Goal: Information Seeking & Learning: Learn about a topic

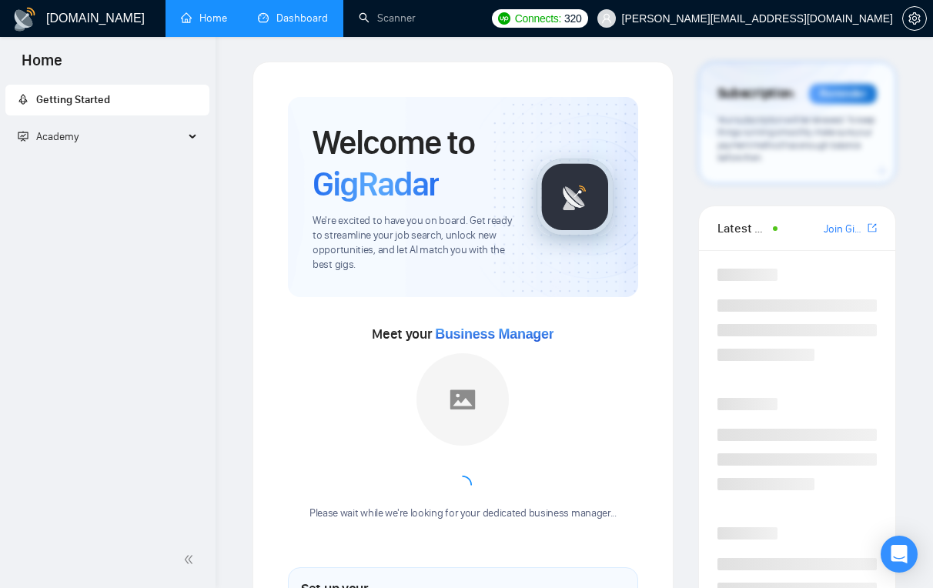
click at [283, 20] on link "Dashboard" at bounding box center [293, 18] width 70 height 13
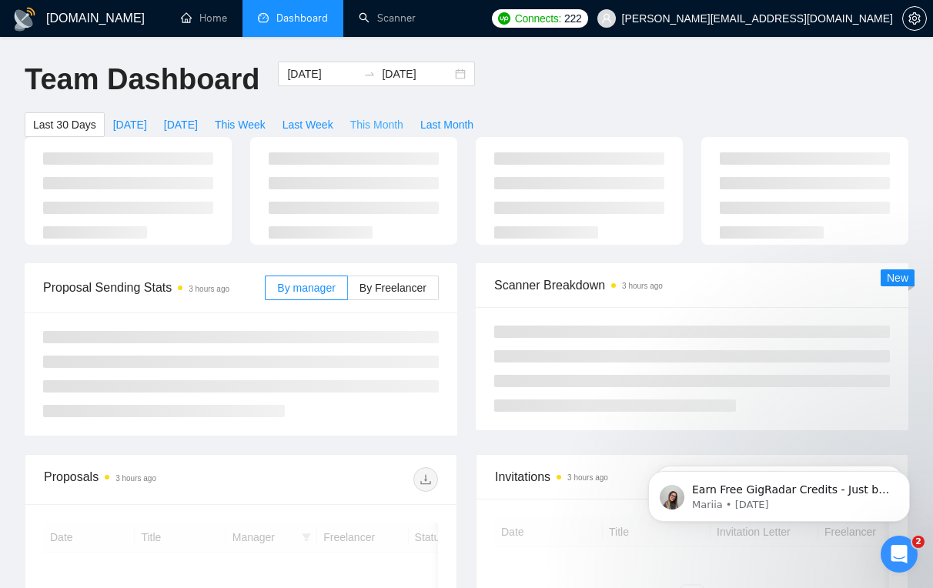
click at [373, 126] on span "This Month" at bounding box center [376, 124] width 53 height 17
type input "2025-10-01"
type input "2025-10-31"
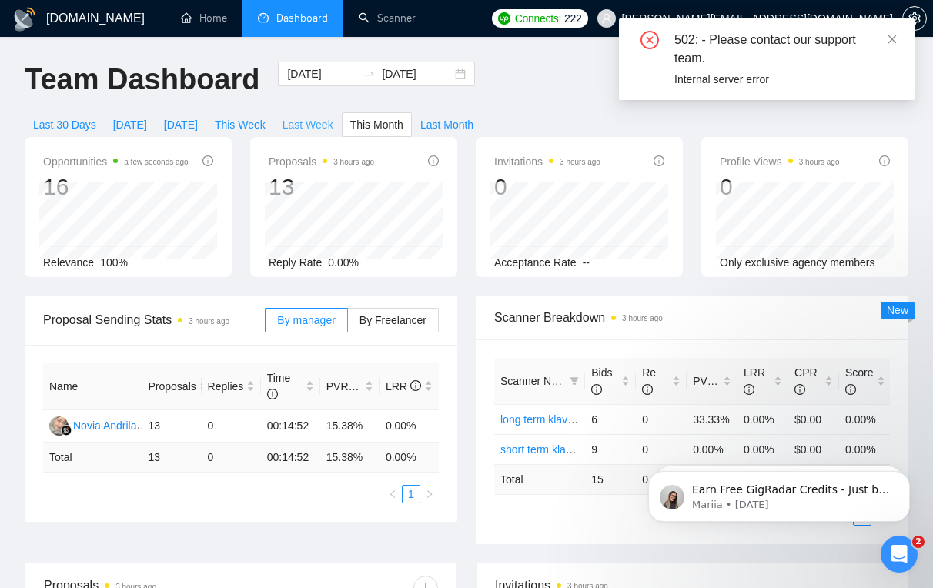
click at [322, 119] on span "Last Week" at bounding box center [308, 124] width 51 height 17
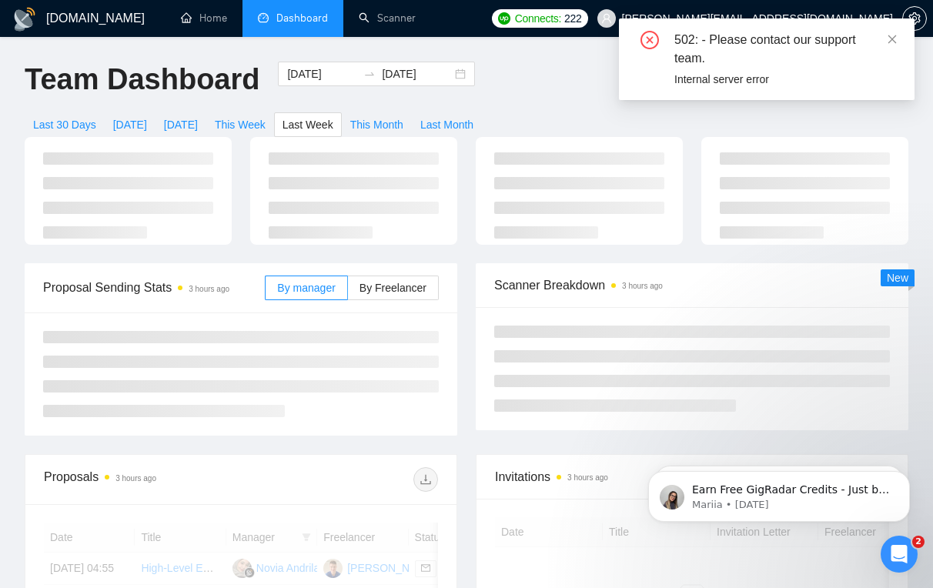
type input "2025-09-22"
type input "2025-09-28"
click at [397, 119] on span "This Month" at bounding box center [376, 124] width 53 height 17
type input "2025-10-01"
type input "2025-10-31"
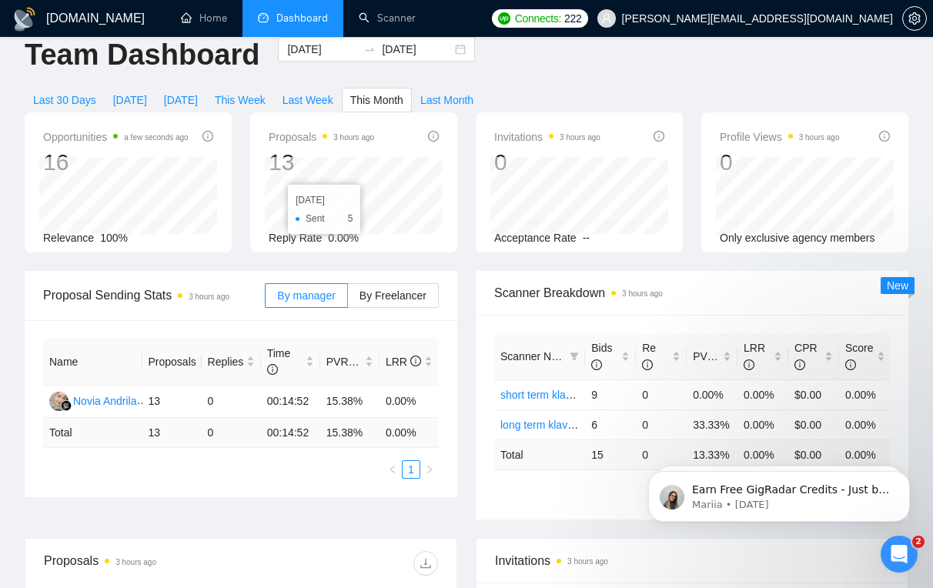
scroll to position [23, 0]
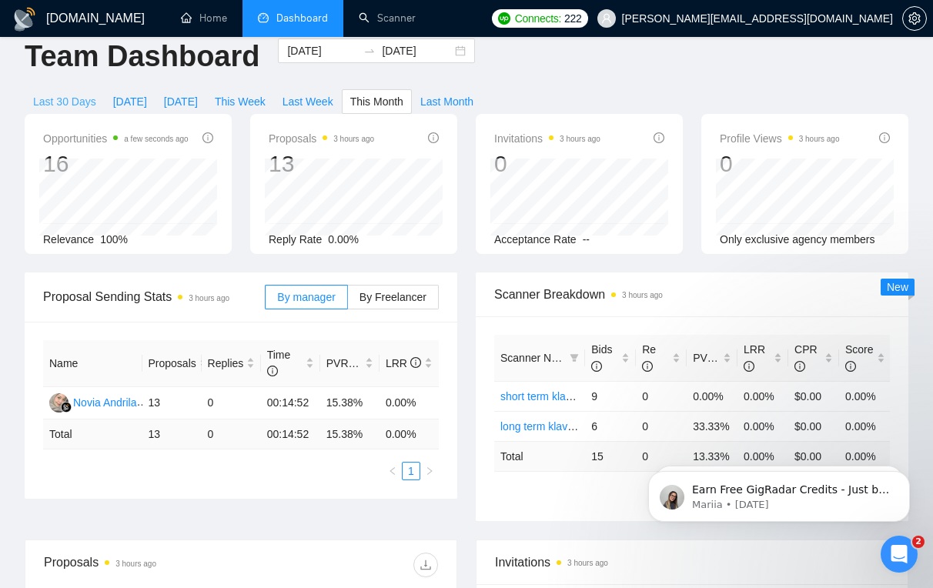
click at [63, 95] on span "Last 30 Days" at bounding box center [64, 101] width 63 height 17
type input "2025-09-02"
type input "2025-10-02"
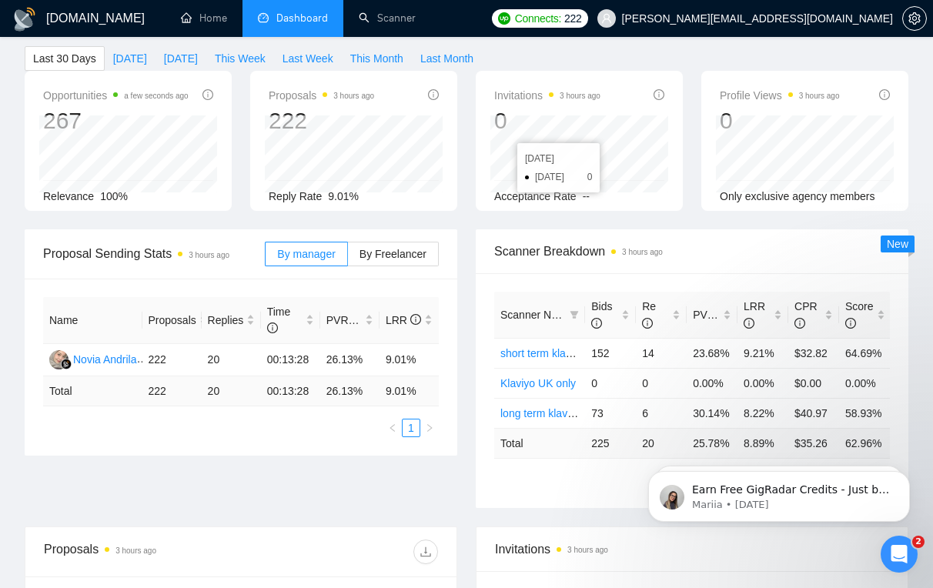
scroll to position [122, 0]
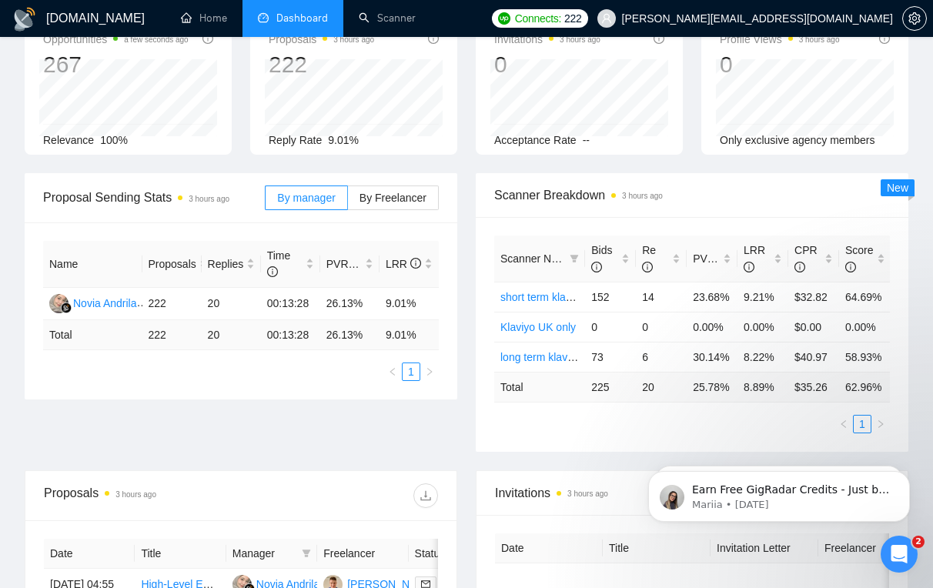
click at [676, 402] on td "25.78 %" at bounding box center [712, 387] width 51 height 30
click at [676, 402] on td "8.89 %" at bounding box center [763, 387] width 51 height 30
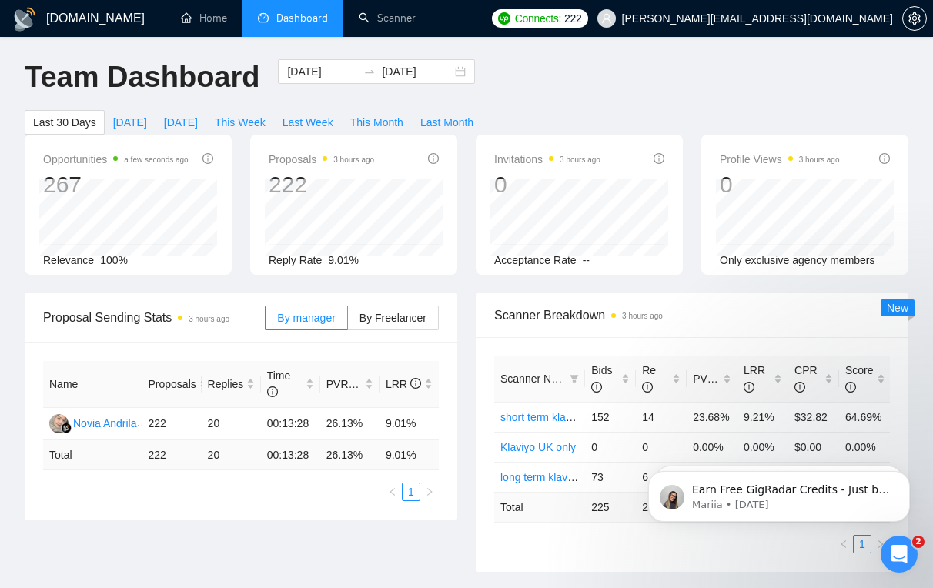
scroll to position [0, 0]
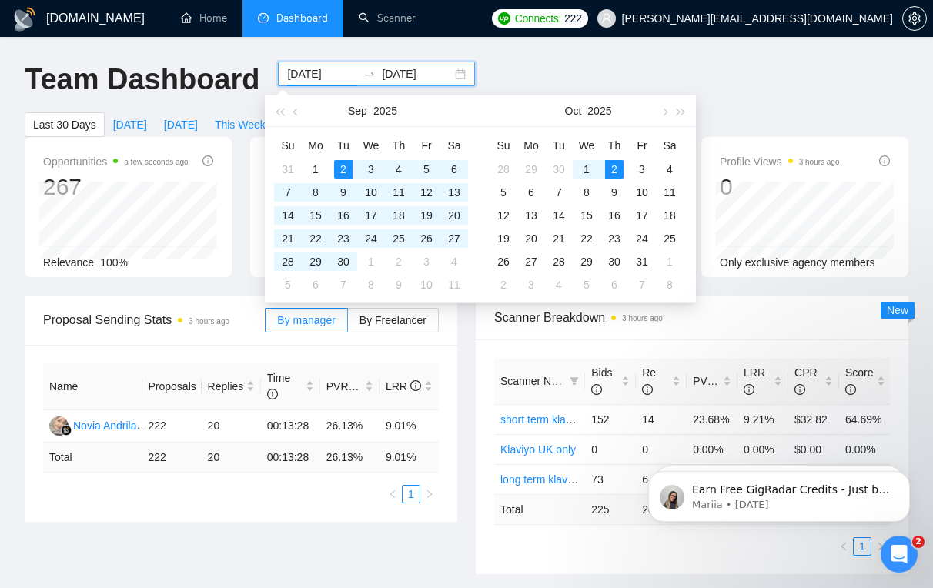
click at [293, 65] on input "2025-09-02" at bounding box center [322, 73] width 70 height 17
click at [295, 107] on button "button" at bounding box center [296, 110] width 17 height 31
click at [296, 107] on button "button" at bounding box center [296, 110] width 17 height 31
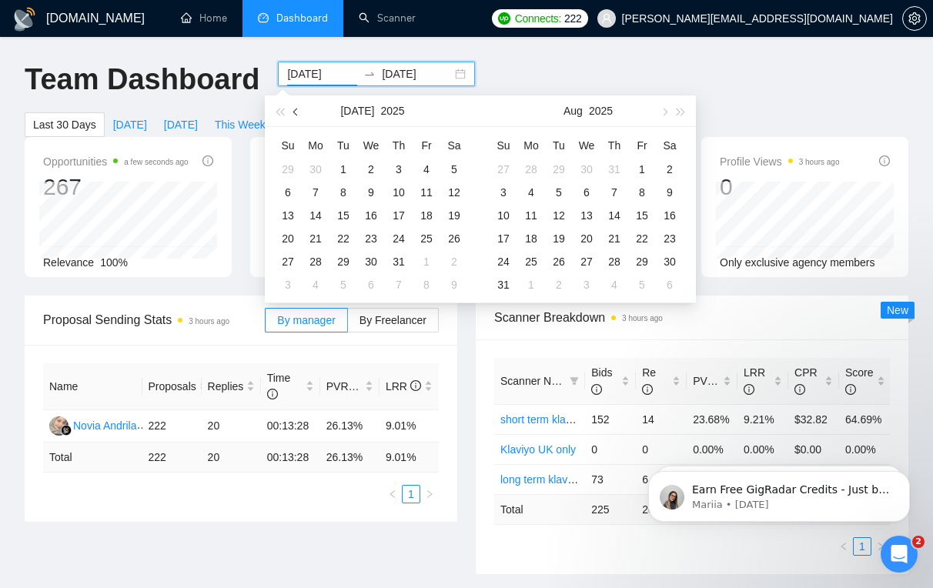
click at [296, 107] on button "button" at bounding box center [296, 110] width 17 height 31
click at [664, 115] on button "button" at bounding box center [663, 110] width 17 height 31
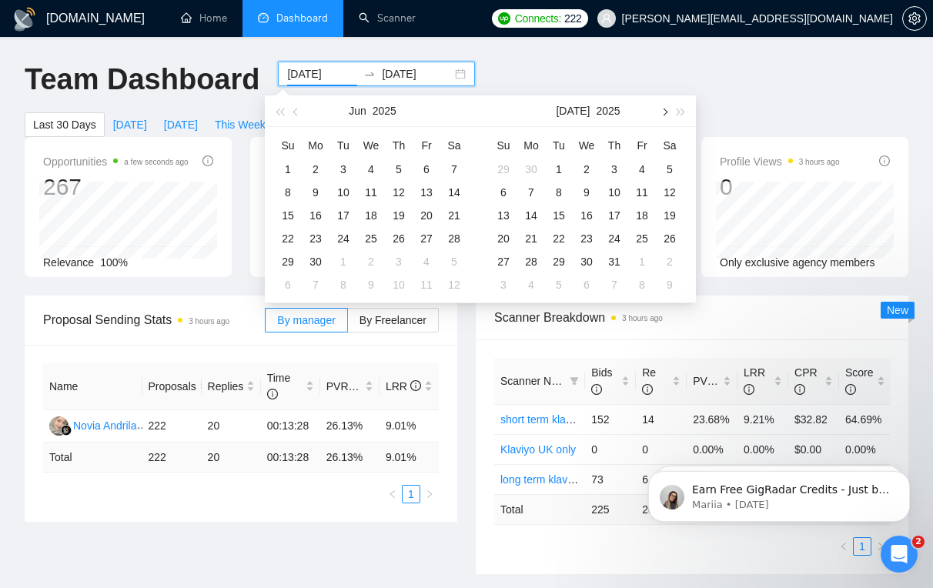
click at [664, 115] on button "button" at bounding box center [663, 110] width 17 height 31
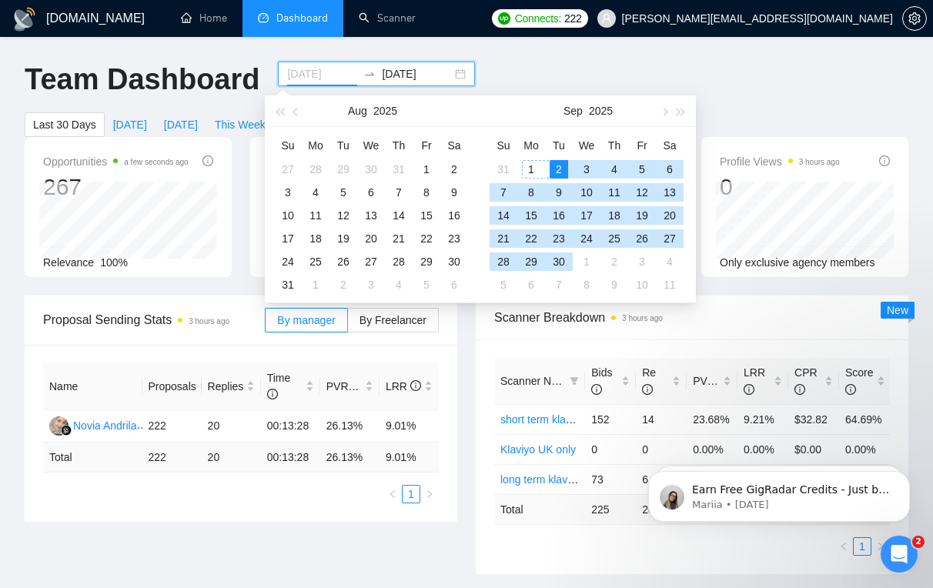
type input "2025-09-01"
click at [527, 166] on div "1" at bounding box center [531, 169] width 18 height 18
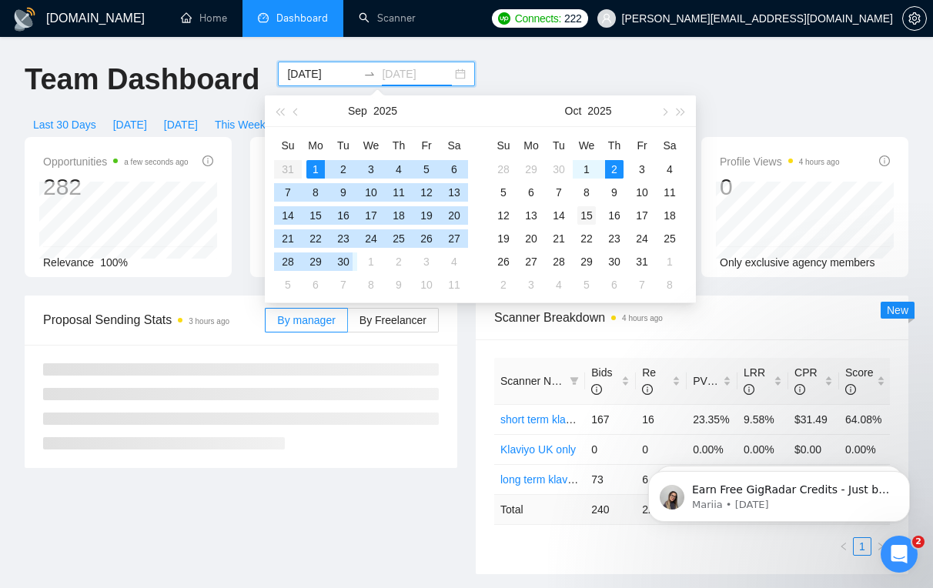
type input "2025-10-15"
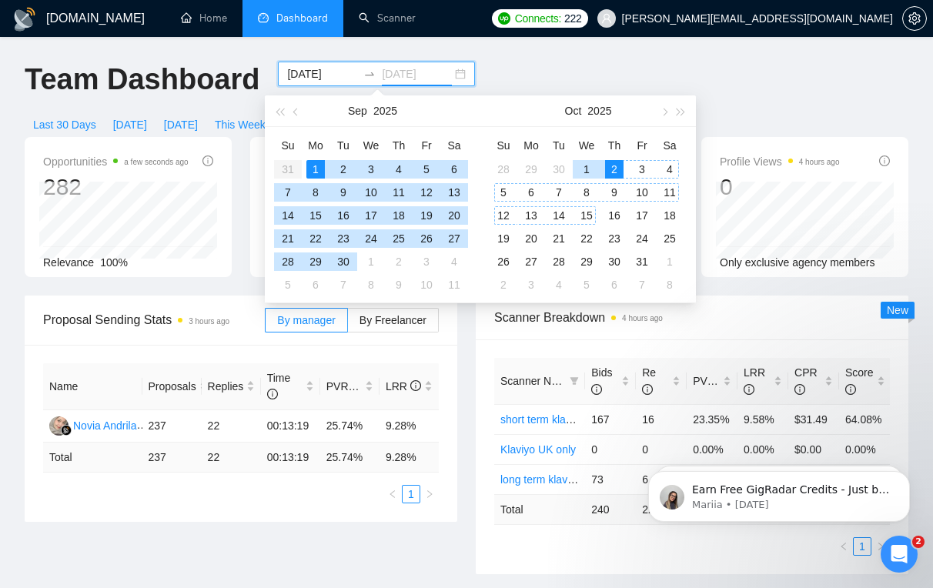
click at [582, 214] on div "15" at bounding box center [586, 215] width 18 height 18
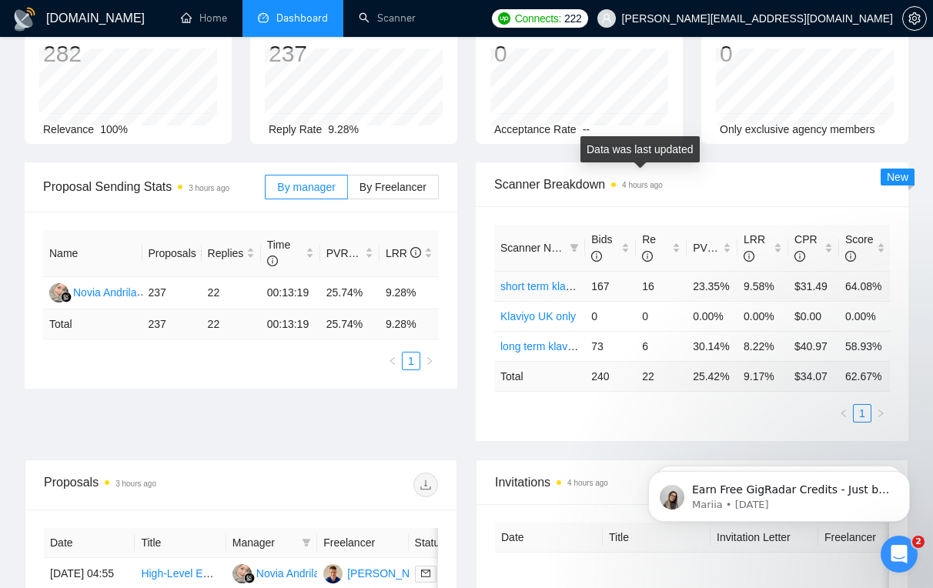
scroll to position [155, 0]
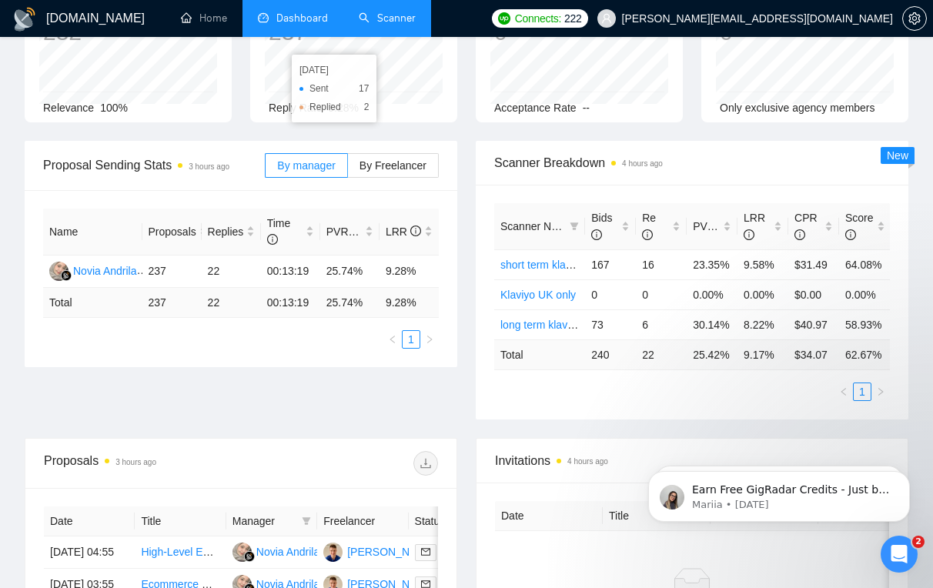
click at [375, 23] on link "Scanner" at bounding box center [387, 18] width 57 height 13
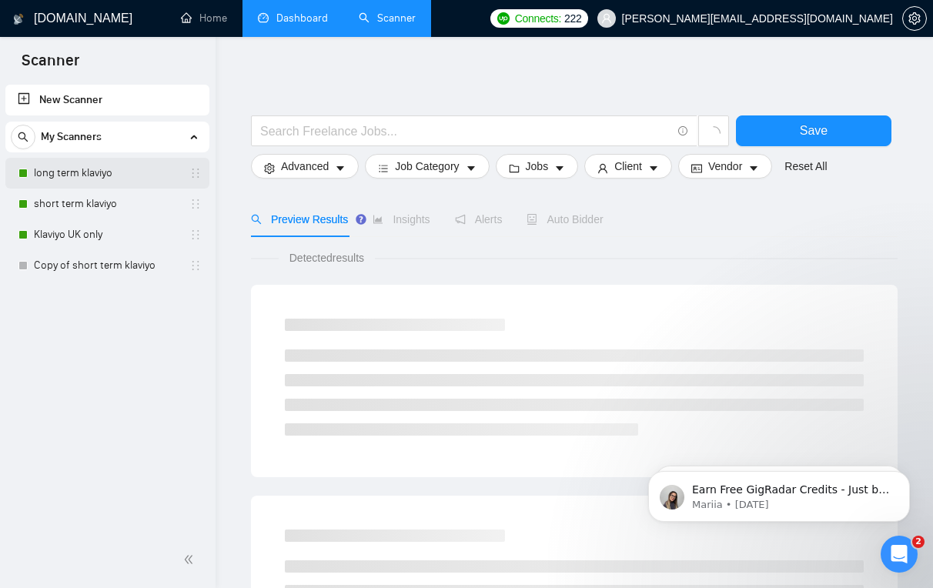
click at [96, 178] on link "long term klaviyo" at bounding box center [107, 173] width 146 height 31
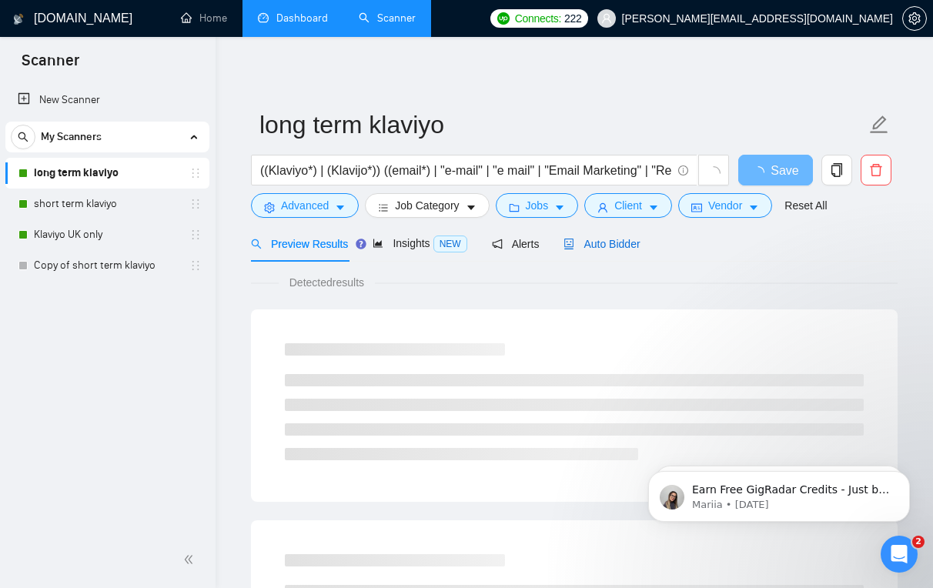
click at [609, 248] on span "Auto Bidder" at bounding box center [602, 244] width 76 height 12
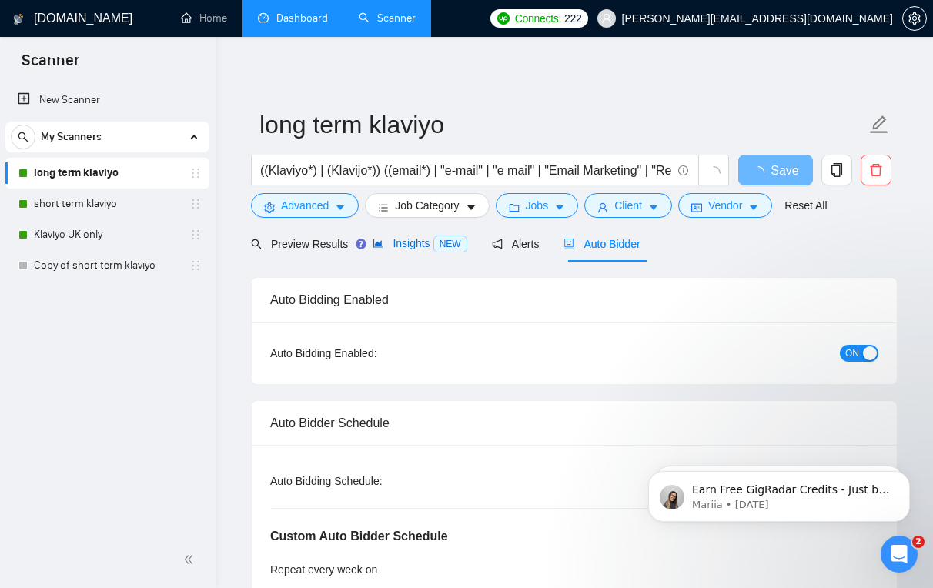
click at [405, 246] on span "Insights NEW" at bounding box center [420, 243] width 94 height 12
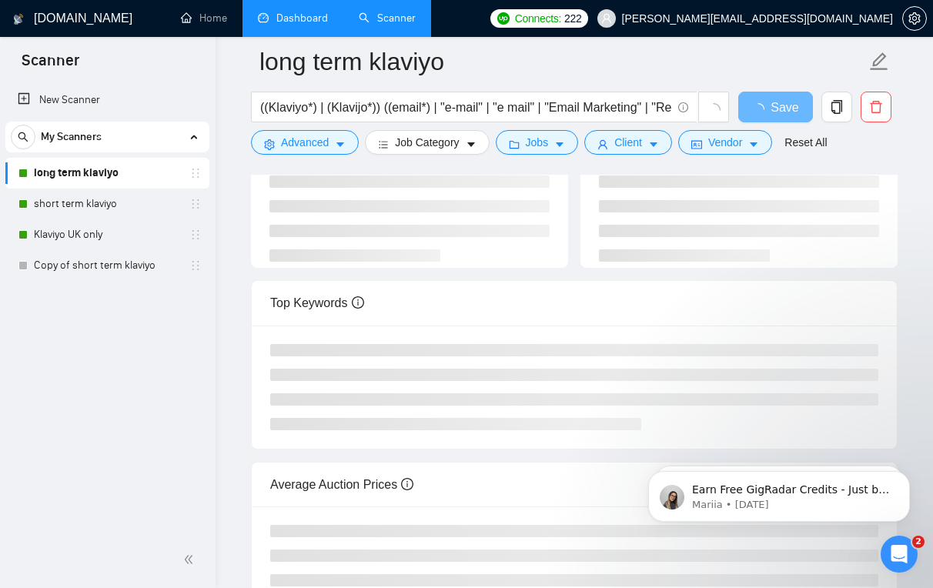
scroll to position [117, 0]
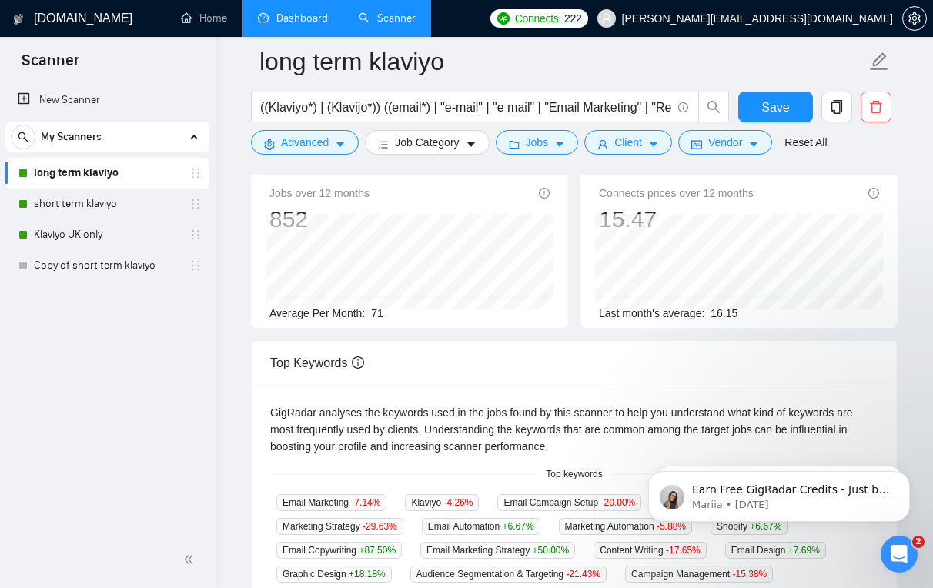
click at [166, 442] on div "New Scanner My Scanners long term klaviyo short term klaviyo Klaviyo UK only Co…" at bounding box center [108, 307] width 216 height 450
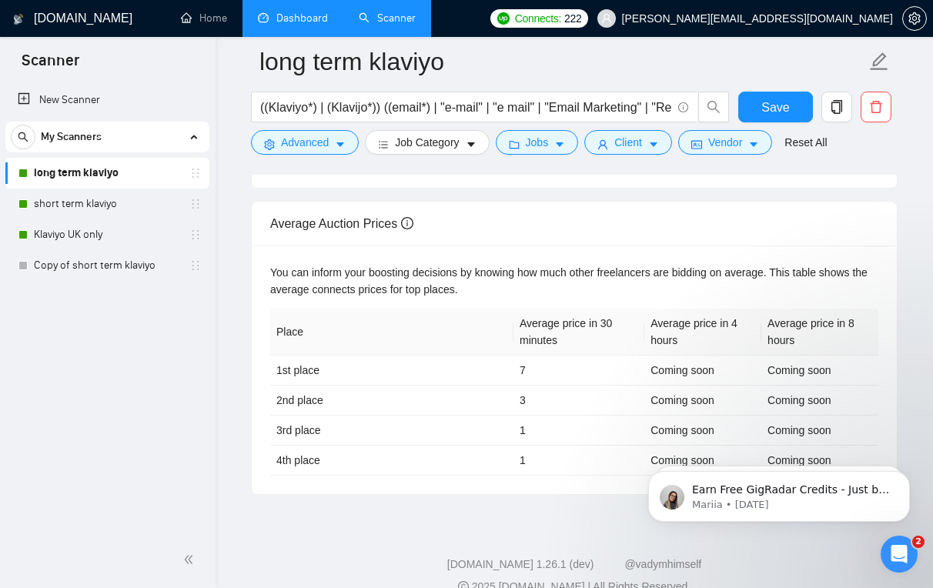
scroll to position [0, 0]
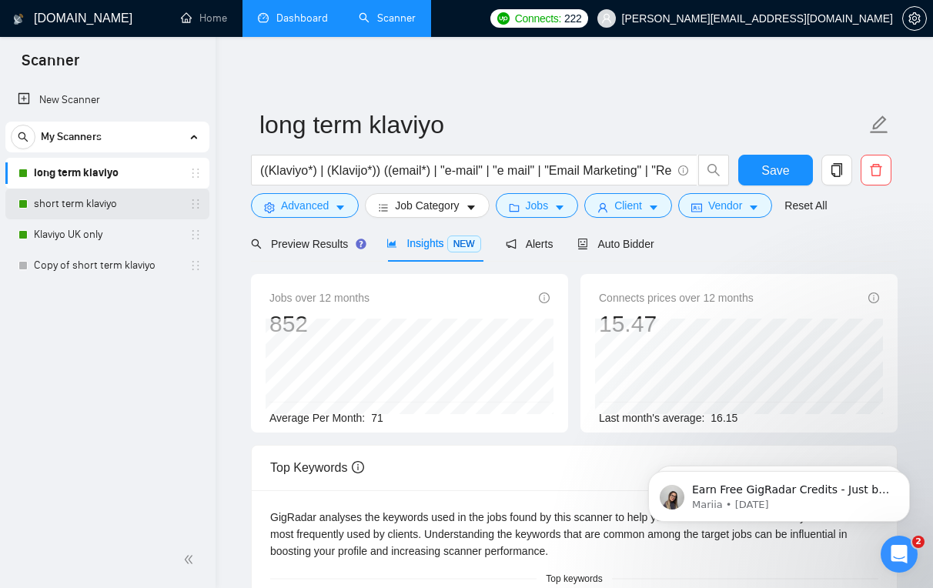
click at [115, 200] on link "short term klaviyo" at bounding box center [107, 204] width 146 height 31
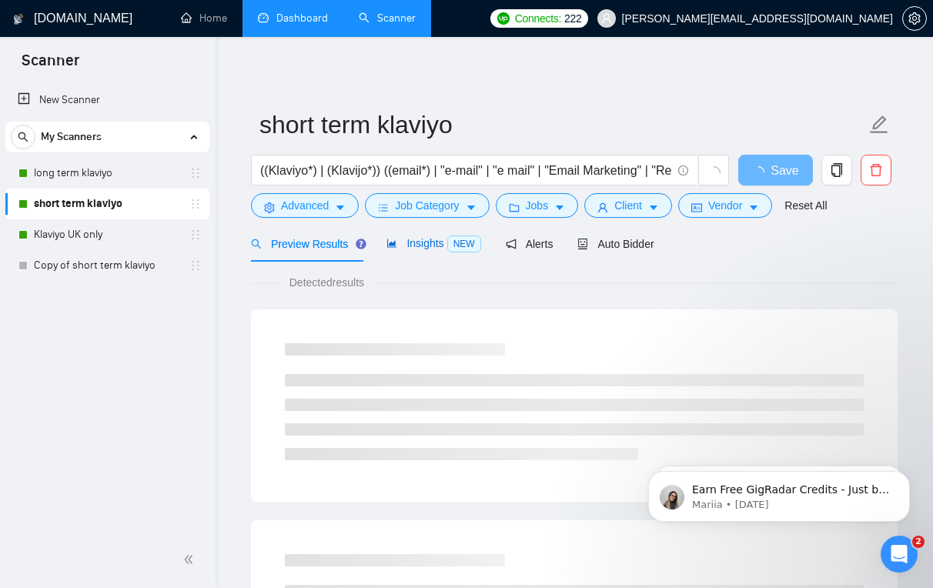
click at [436, 251] on div "Insights NEW" at bounding box center [434, 244] width 94 height 18
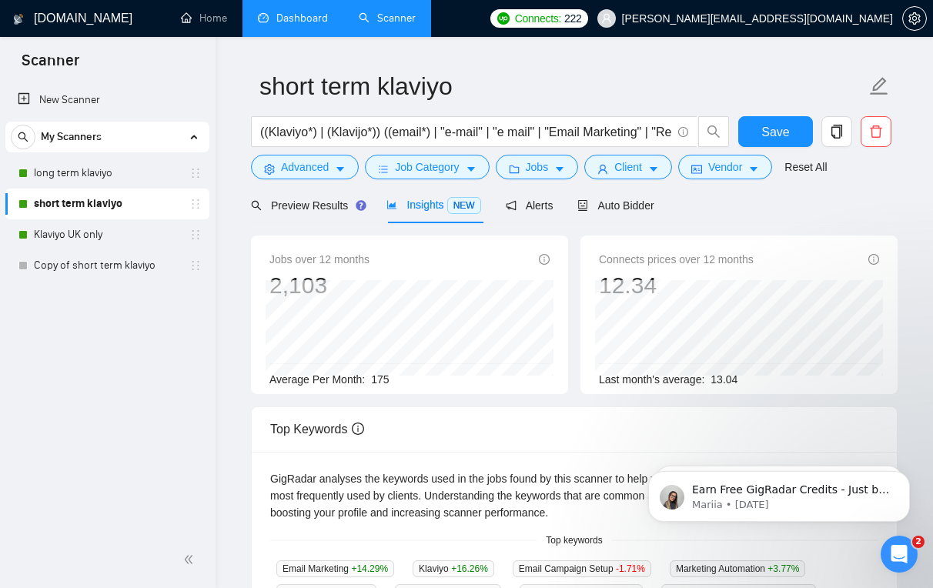
scroll to position [46, 0]
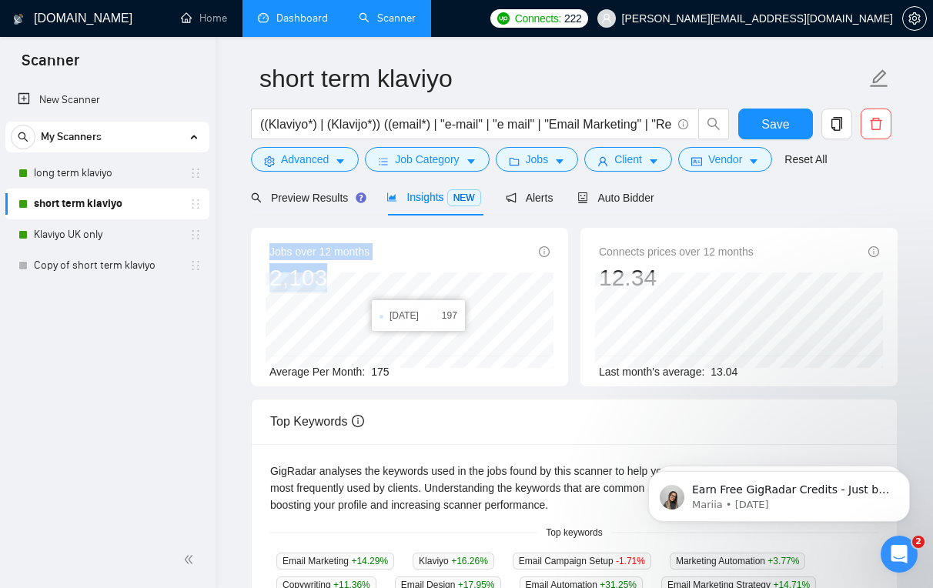
click at [378, 393] on div "Jobs over 12 months 2,103 Jun 2025 194 Average Per Month: 175 Connects prices o…" at bounding box center [574, 313] width 659 height 171
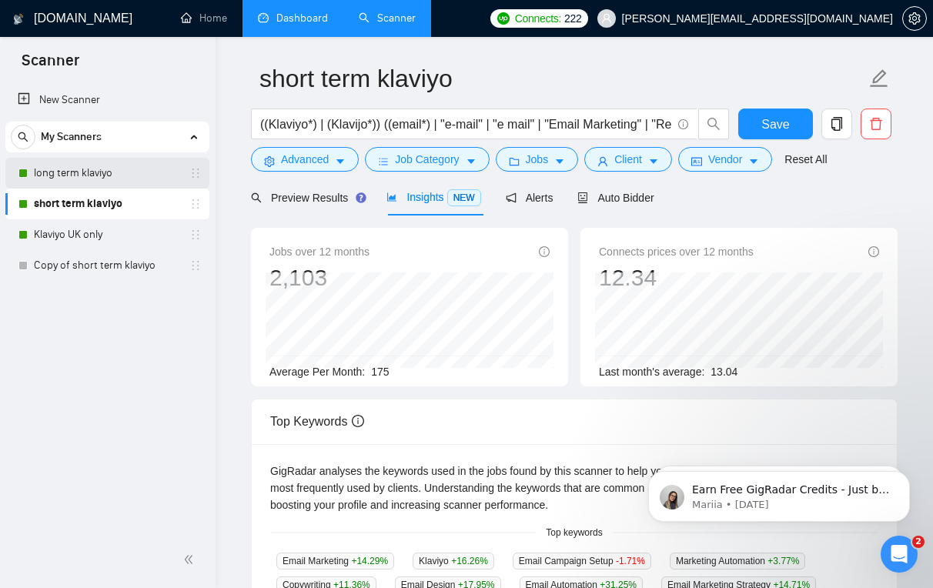
click at [116, 177] on link "long term klaviyo" at bounding box center [107, 173] width 146 height 31
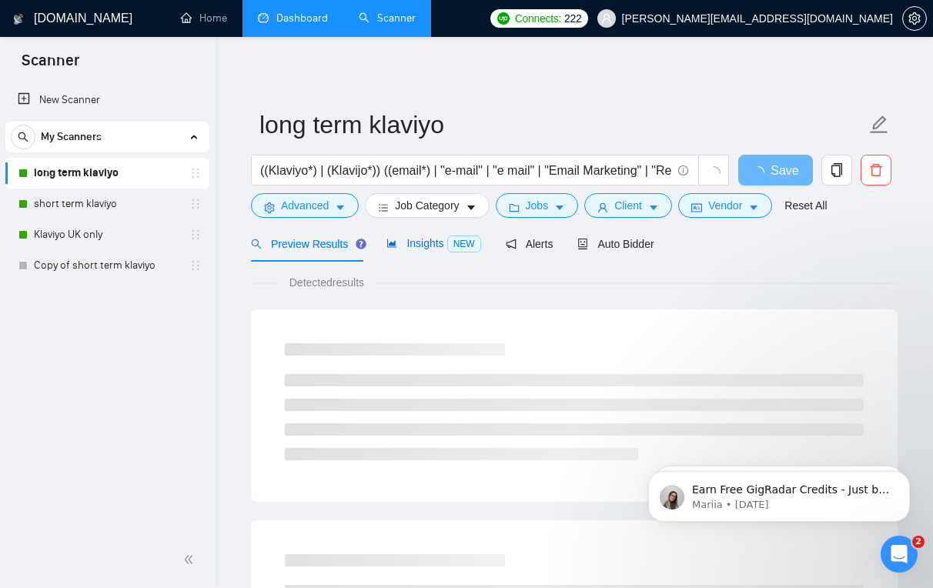
click at [454, 242] on span "NEW" at bounding box center [464, 244] width 34 height 17
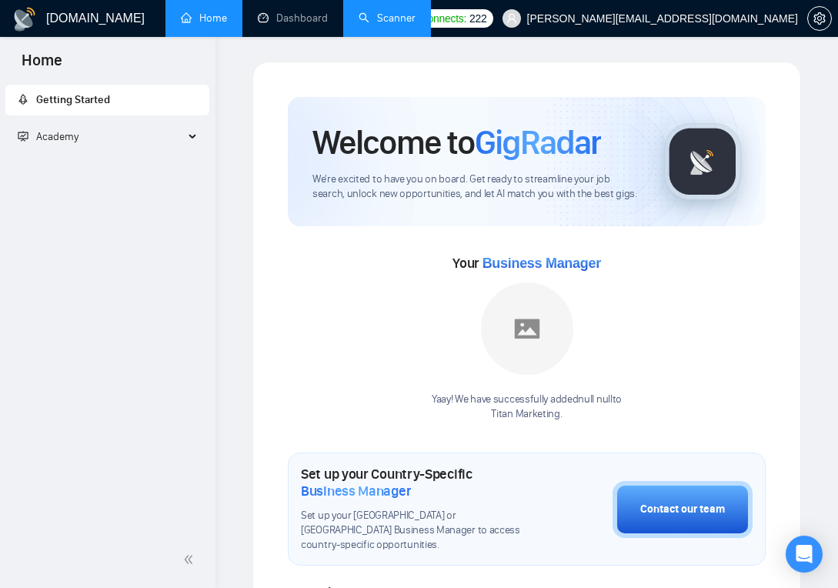
click at [403, 15] on link "Scanner" at bounding box center [387, 18] width 57 height 13
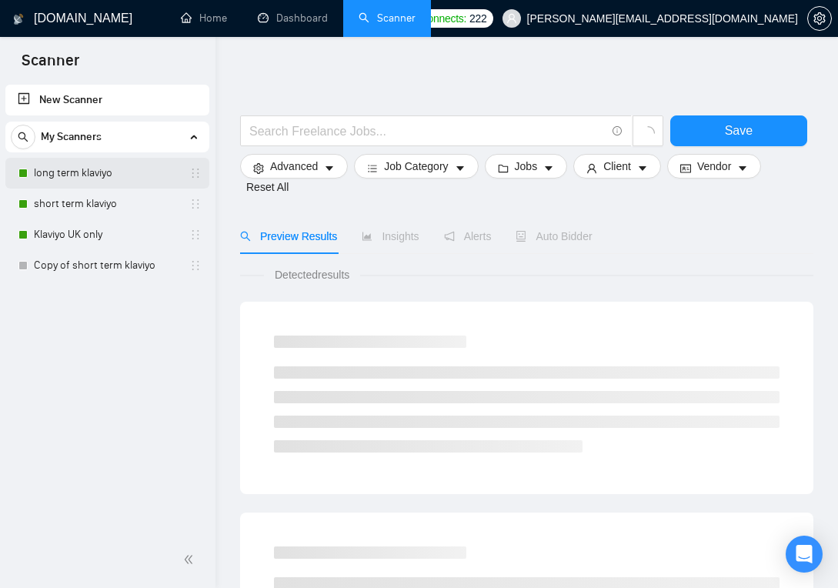
click at [85, 179] on link "long term klaviyo" at bounding box center [107, 173] width 146 height 31
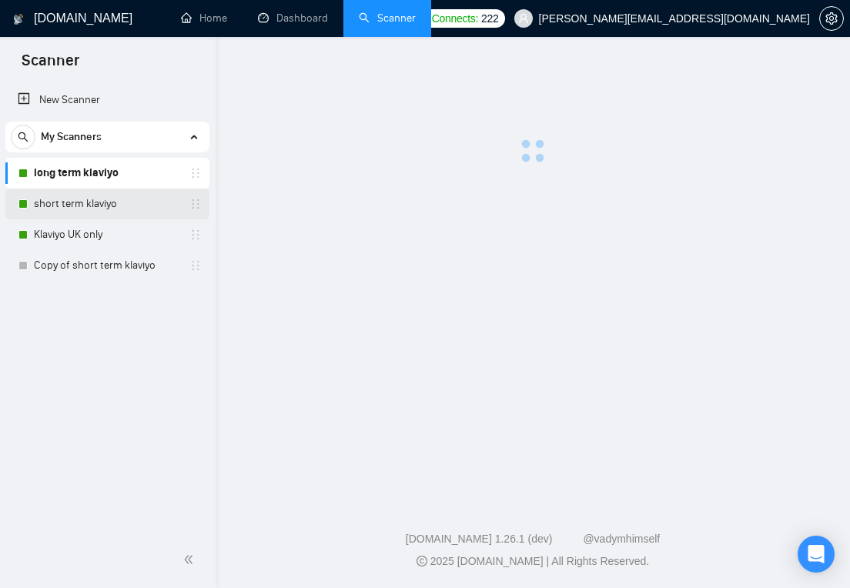
click at [79, 197] on link "short term klaviyo" at bounding box center [107, 204] width 146 height 31
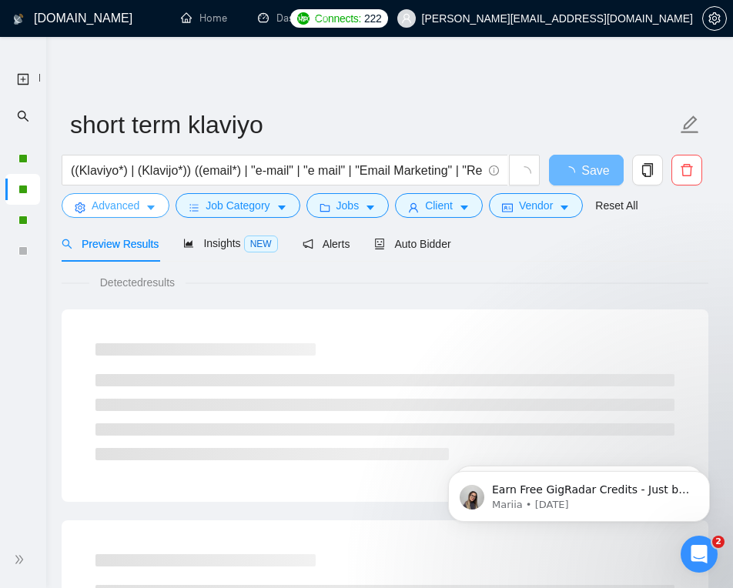
click at [126, 206] on span "Advanced" at bounding box center [116, 205] width 48 height 17
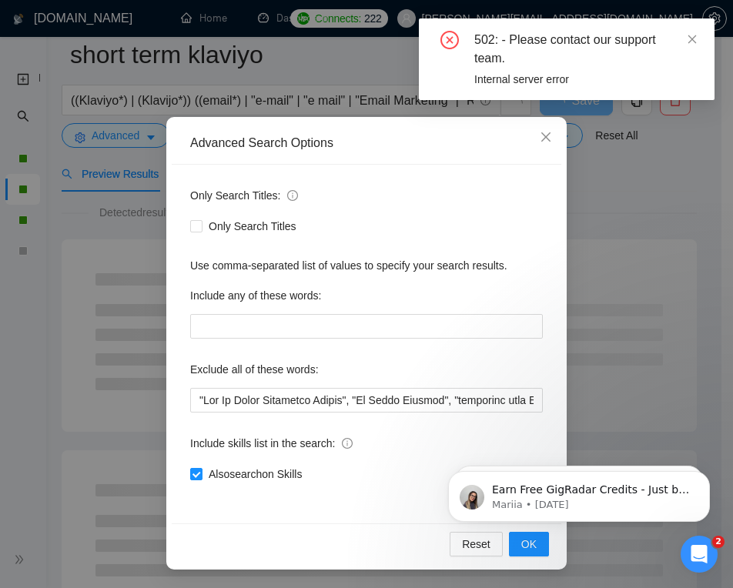
scroll to position [300, 0]
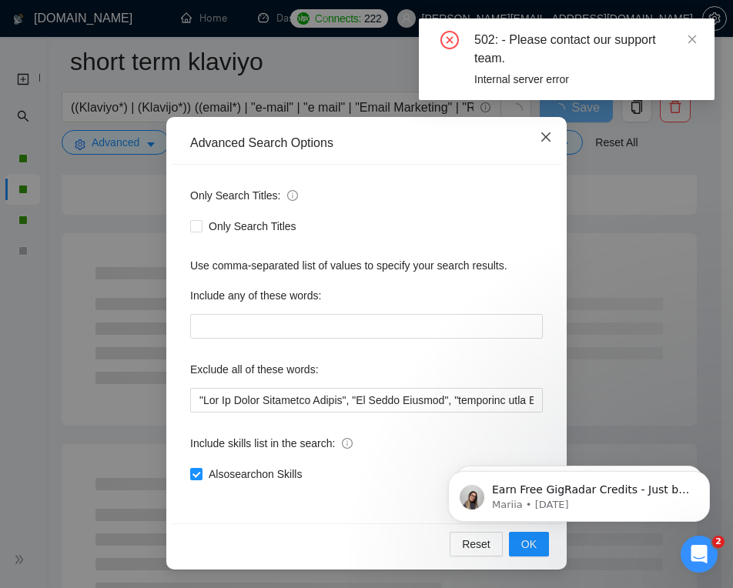
click at [543, 142] on icon "close" at bounding box center [546, 137] width 12 height 12
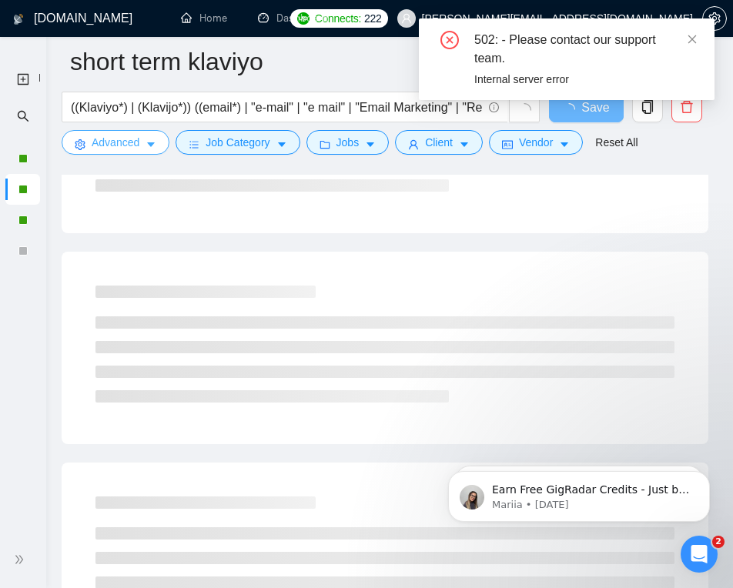
scroll to position [276, 0]
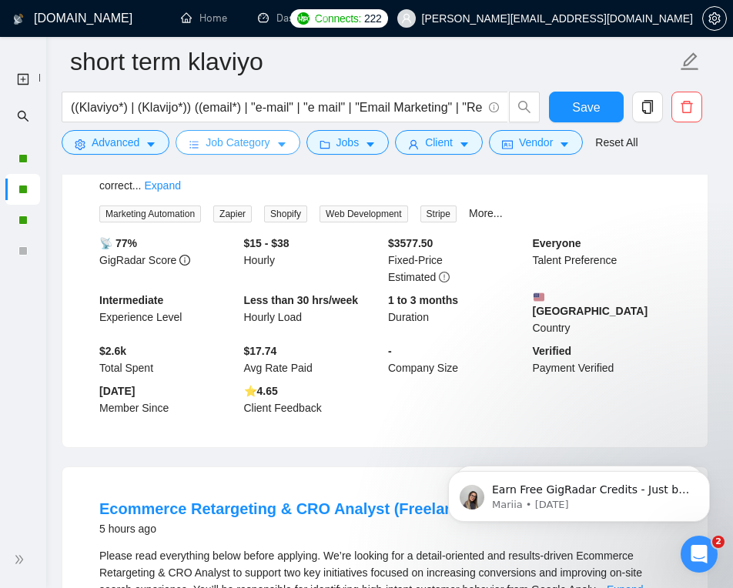
click at [265, 145] on span "Job Category" at bounding box center [238, 142] width 64 height 17
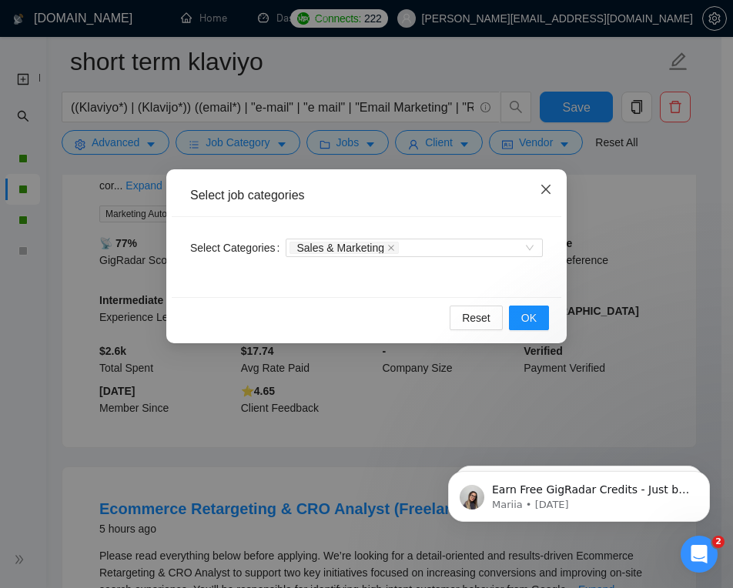
click at [547, 188] on icon "close" at bounding box center [545, 189] width 9 height 9
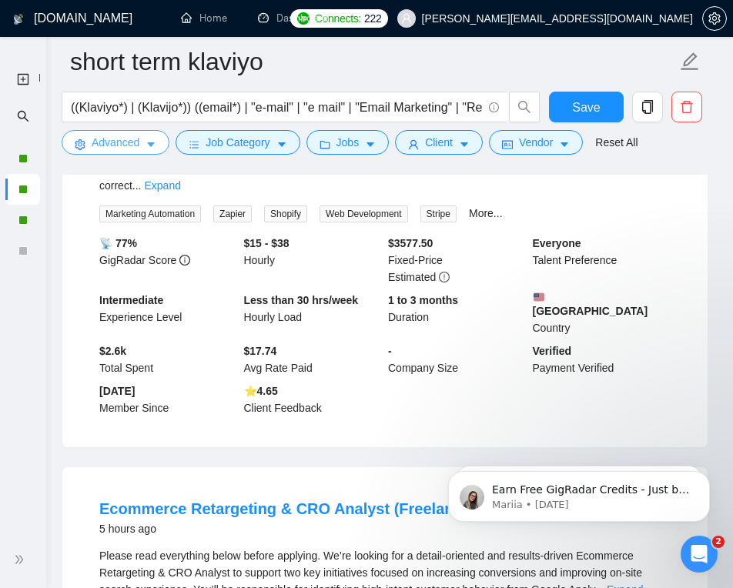
click at [116, 142] on span "Advanced" at bounding box center [116, 142] width 48 height 17
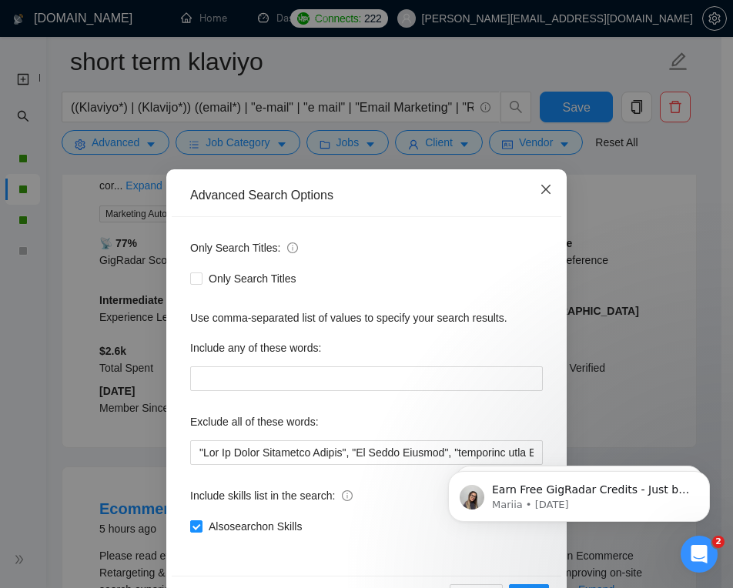
click at [536, 182] on span "Close" at bounding box center [546, 190] width 42 height 42
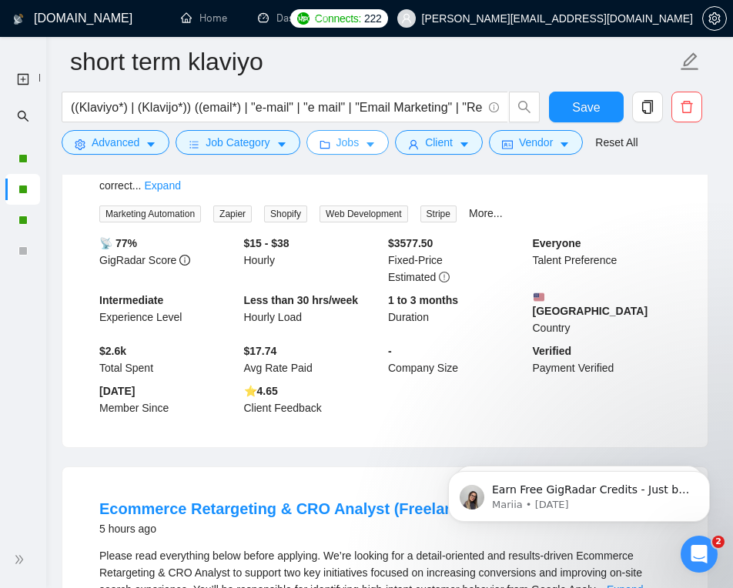
click at [358, 148] on span "Jobs" at bounding box center [347, 142] width 23 height 17
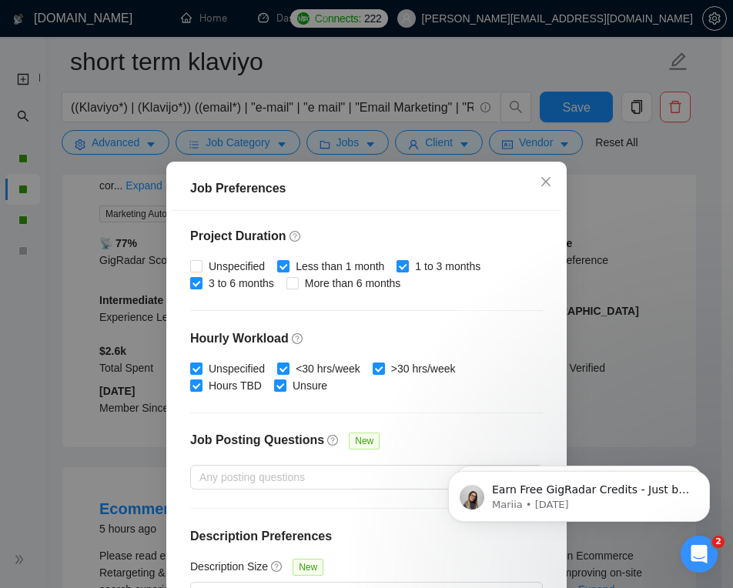
scroll to position [456, 0]
click at [541, 180] on icon "close" at bounding box center [546, 182] width 12 height 12
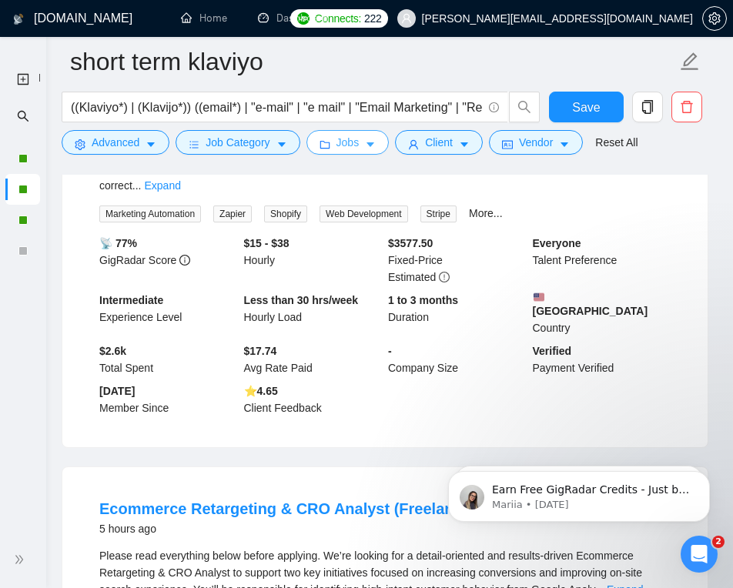
click at [353, 139] on span "Jobs" at bounding box center [347, 142] width 23 height 17
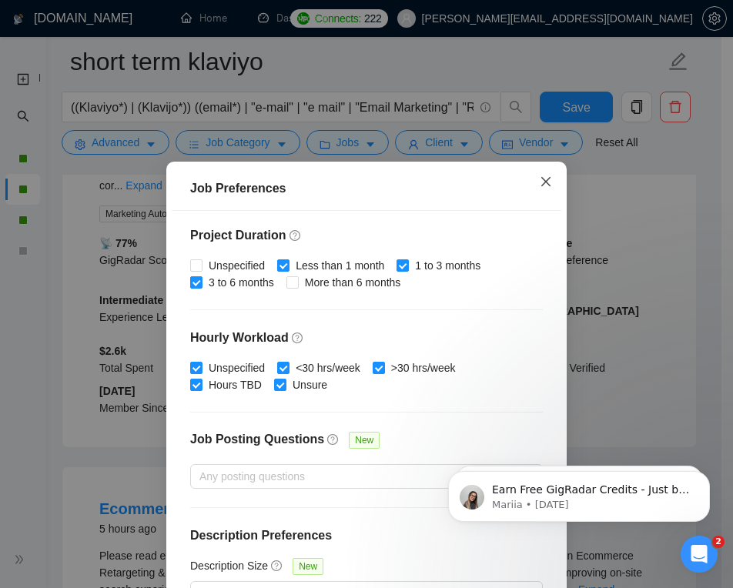
click at [547, 175] on span "Close" at bounding box center [546, 183] width 42 height 42
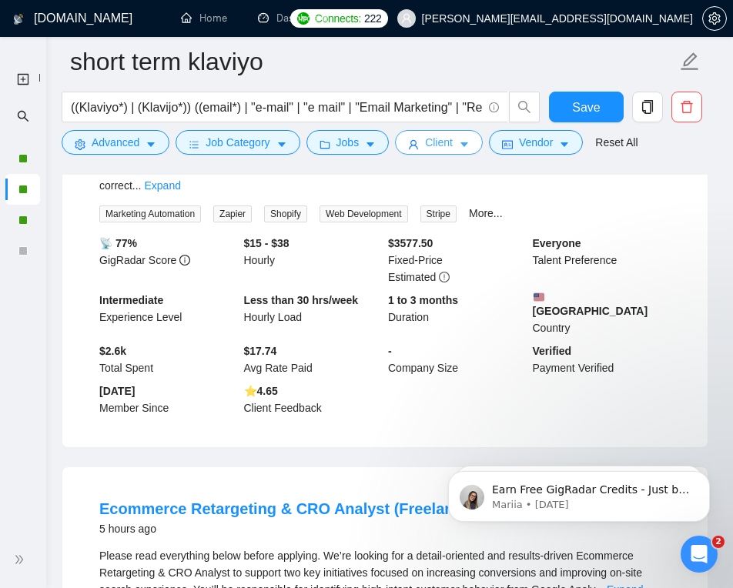
click at [441, 143] on span "Client" at bounding box center [439, 142] width 28 height 17
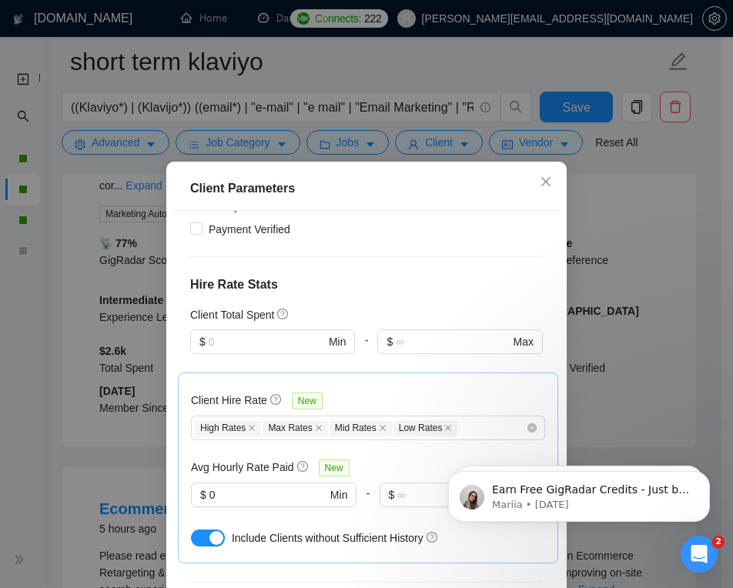
scroll to position [403, 0]
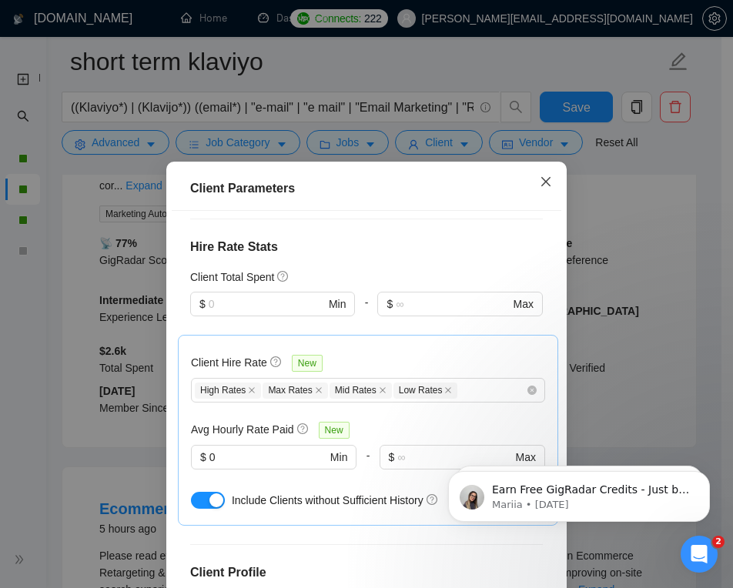
click at [542, 184] on icon "close" at bounding box center [545, 181] width 9 height 9
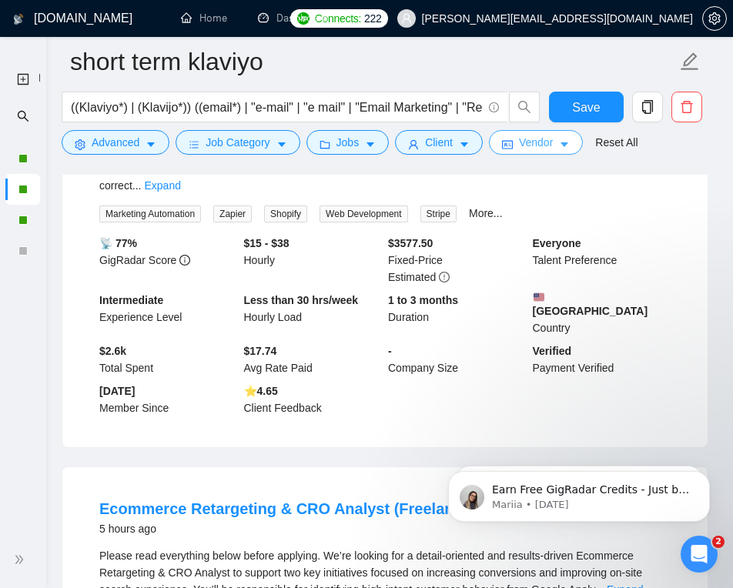
click at [542, 141] on span "Vendor" at bounding box center [536, 142] width 34 height 17
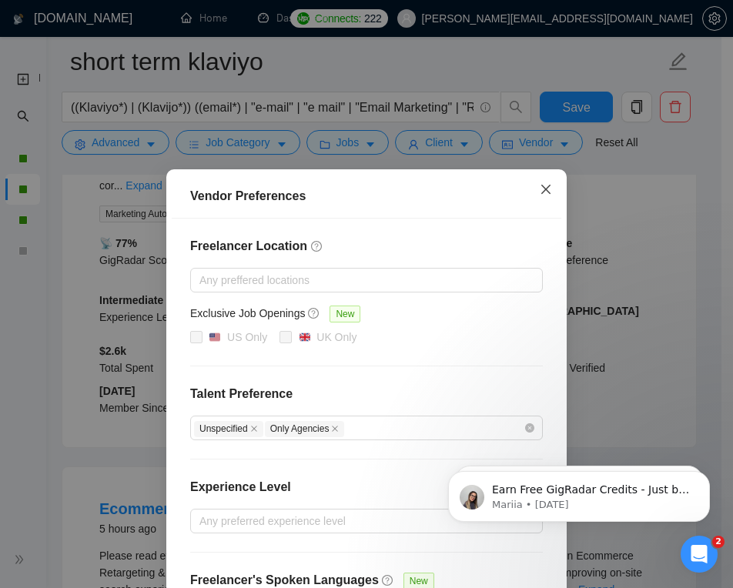
click at [538, 198] on span "Close" at bounding box center [546, 190] width 42 height 42
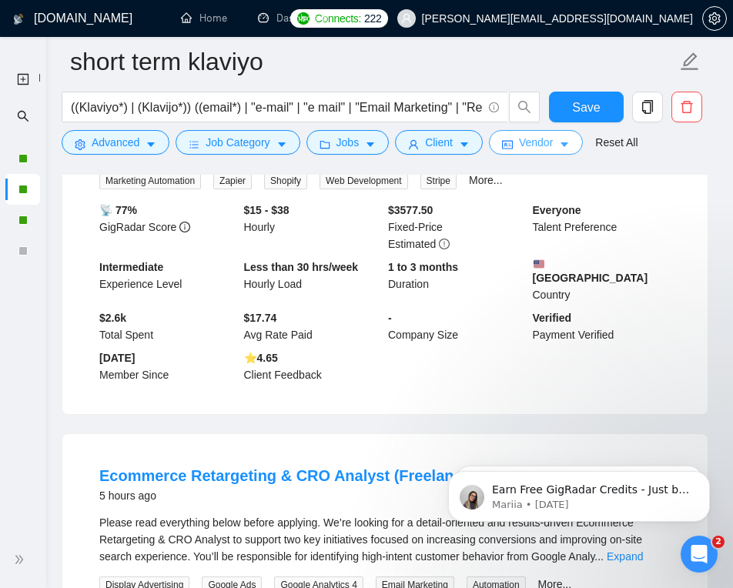
scroll to position [72, 0]
